Goal: Task Accomplishment & Management: Use online tool/utility

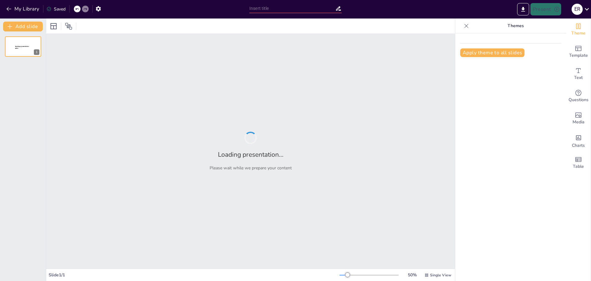
type input "Evolución de los Carros: Historia y Tecnología"
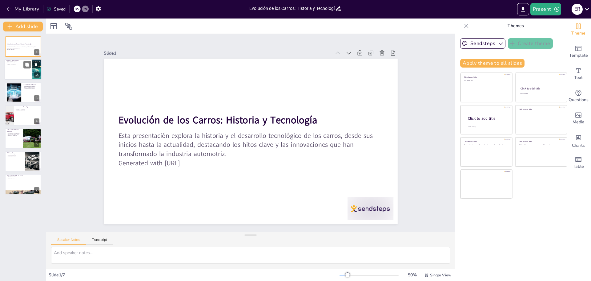
click at [17, 76] on div at bounding box center [23, 69] width 37 height 21
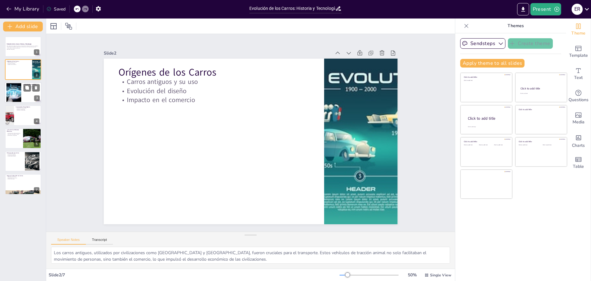
click at [26, 101] on div at bounding box center [23, 92] width 37 height 21
type textarea "La mecanización de la producción de carros durante la Revolución Industrial fue…"
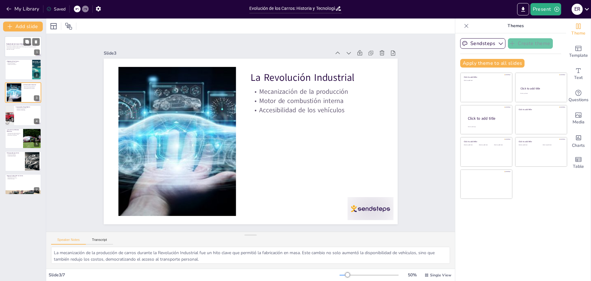
click at [16, 42] on div at bounding box center [23, 46] width 37 height 21
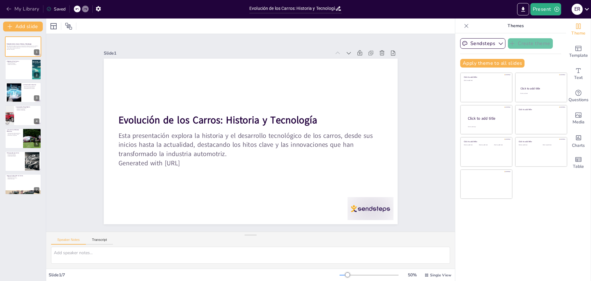
click at [18, 8] on button "My Library" at bounding box center [23, 9] width 37 height 10
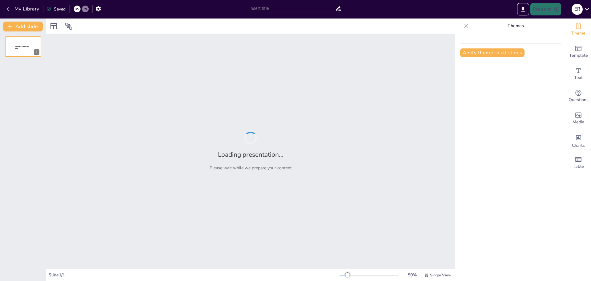
type input "Historia y Evolución de las Motos"
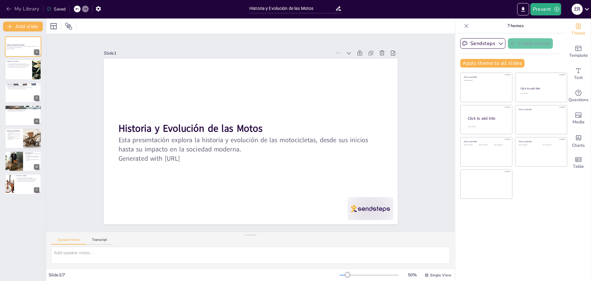
click at [13, 7] on button "My Library" at bounding box center [23, 9] width 37 height 10
